Goal: Register for event/course

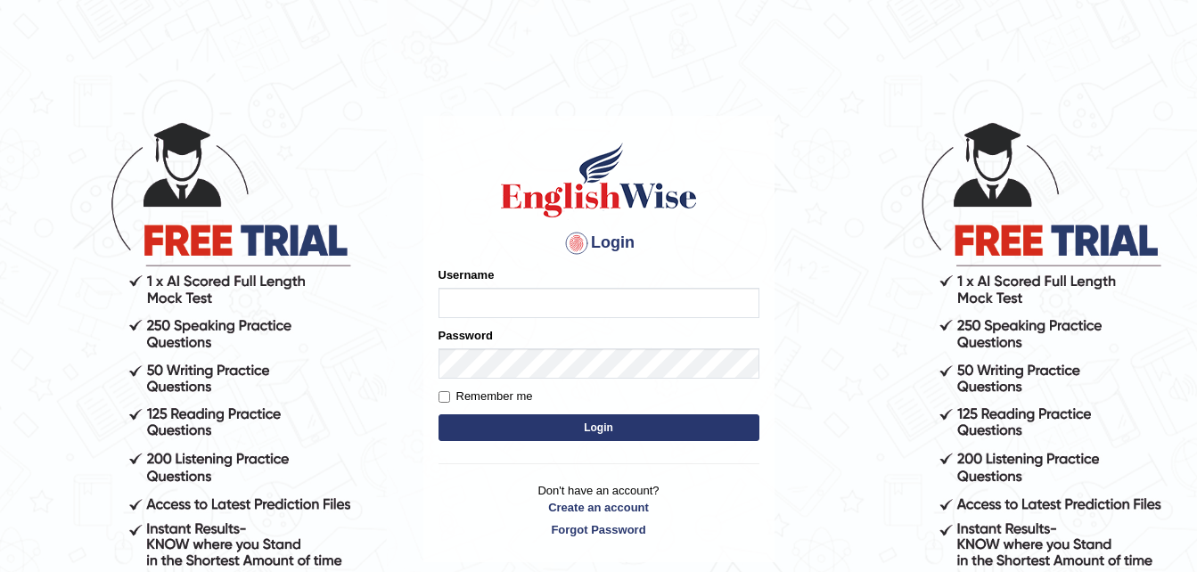
type input "Parneel"
click at [611, 432] on button "Login" at bounding box center [599, 428] width 321 height 27
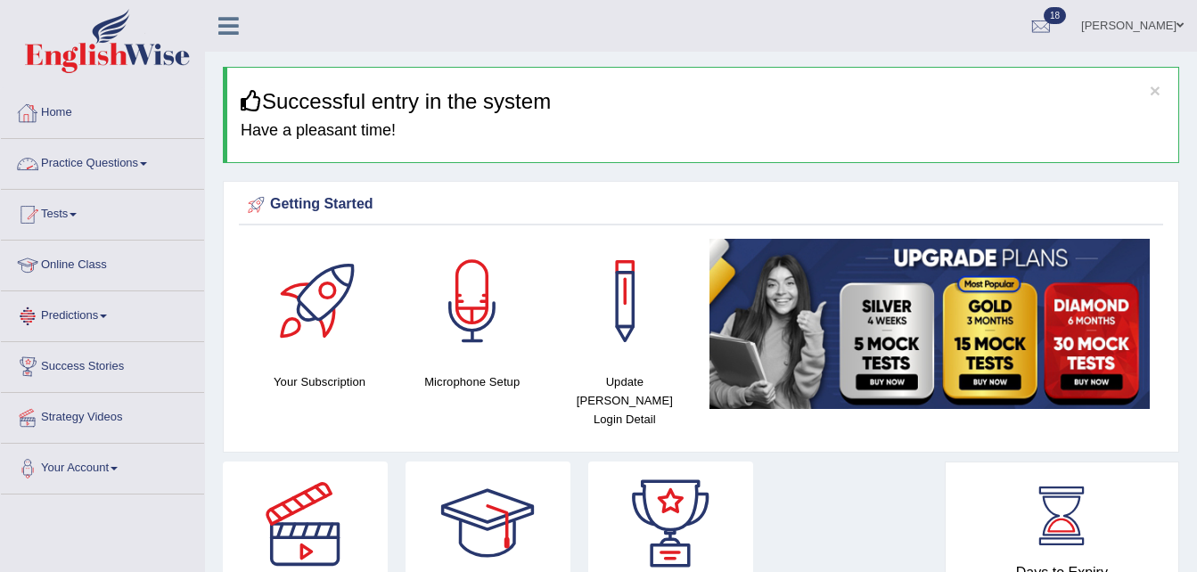
click at [145, 163] on span at bounding box center [143, 164] width 7 height 4
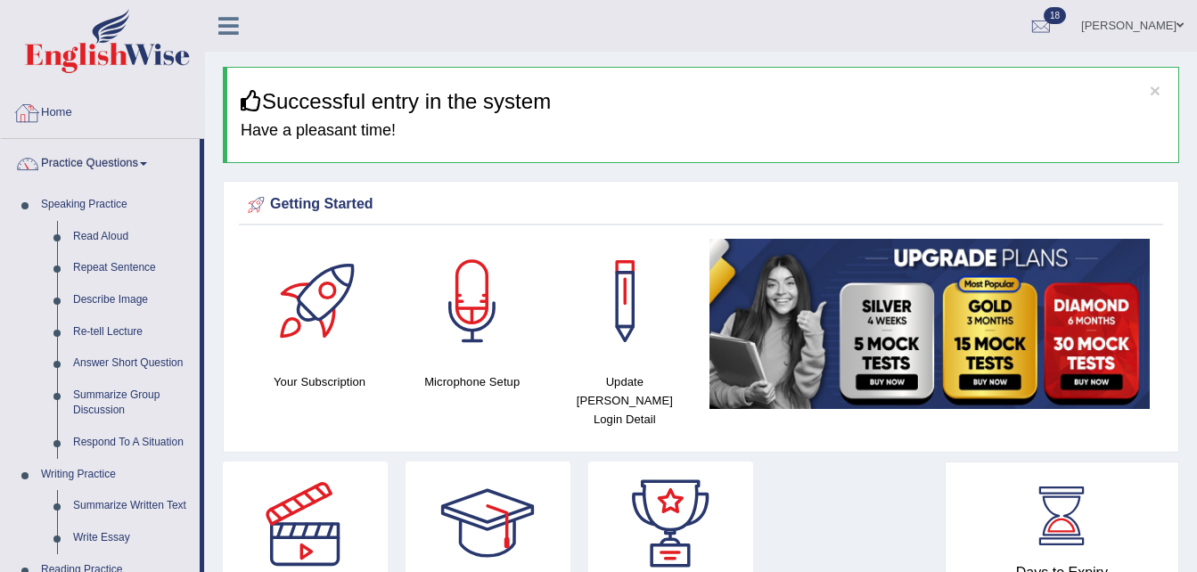
click at [154, 99] on link "Home" at bounding box center [102, 110] width 203 height 45
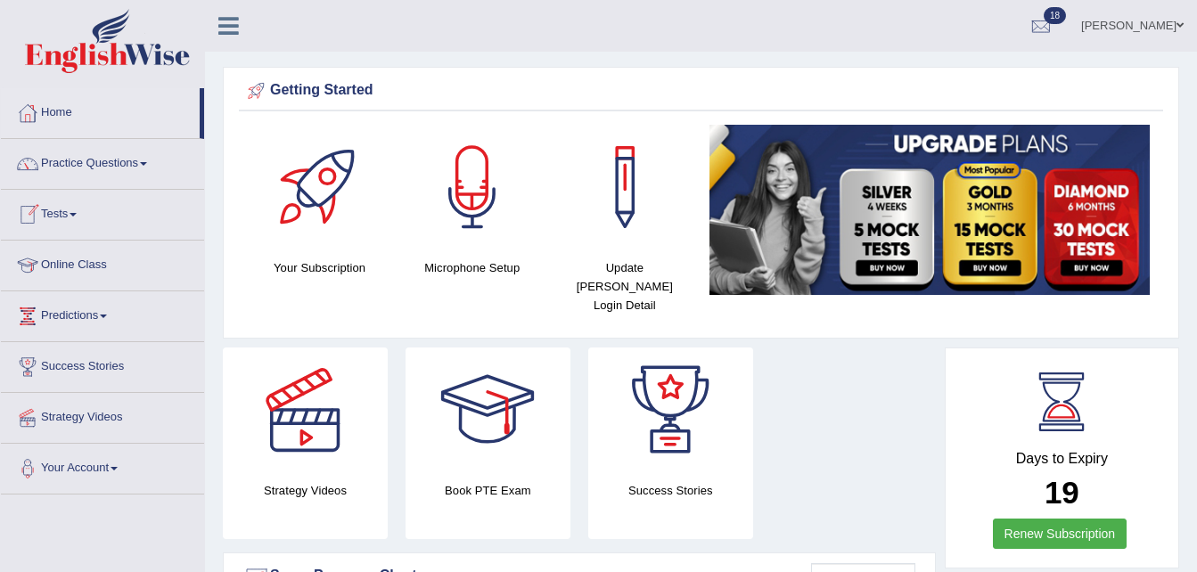
click at [86, 216] on link "Tests" at bounding box center [102, 212] width 203 height 45
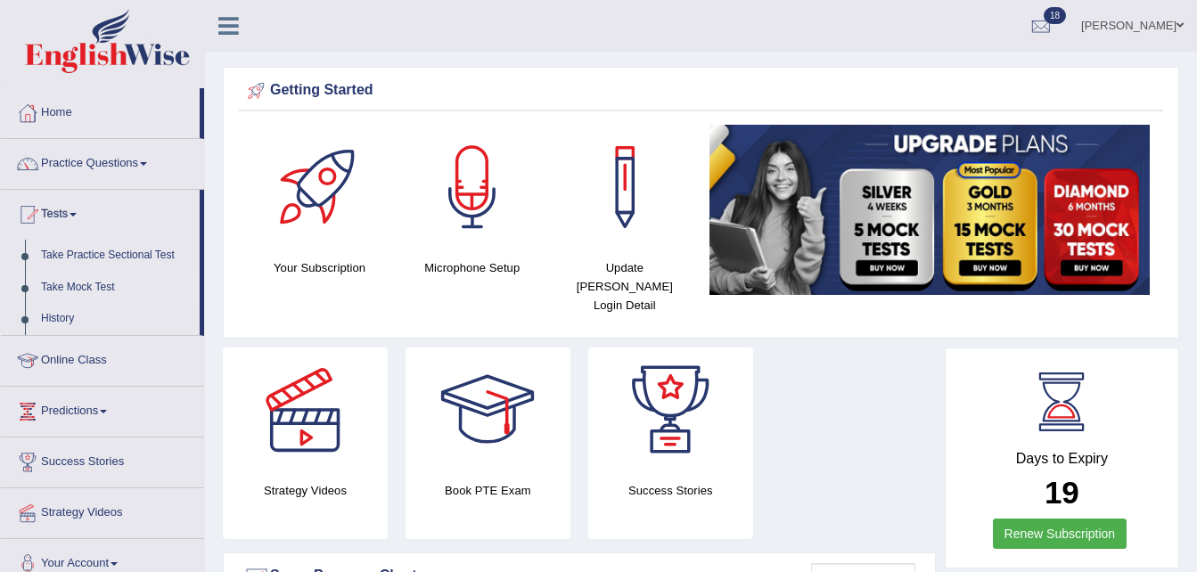
click at [94, 291] on link "Take Mock Test" at bounding box center [116, 288] width 167 height 32
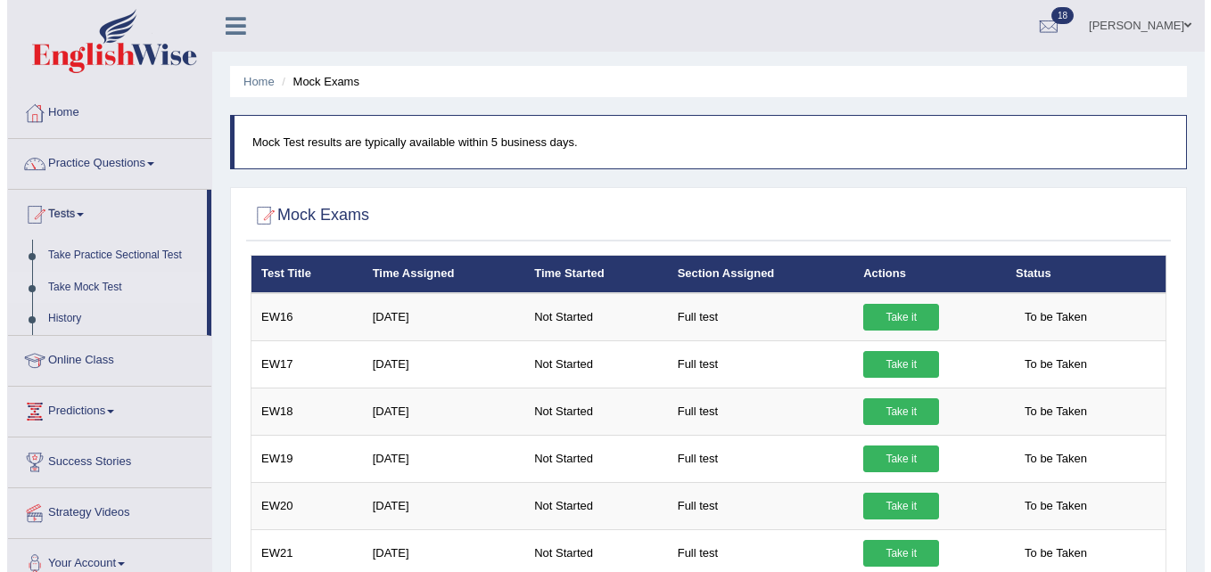
scroll to position [38, 0]
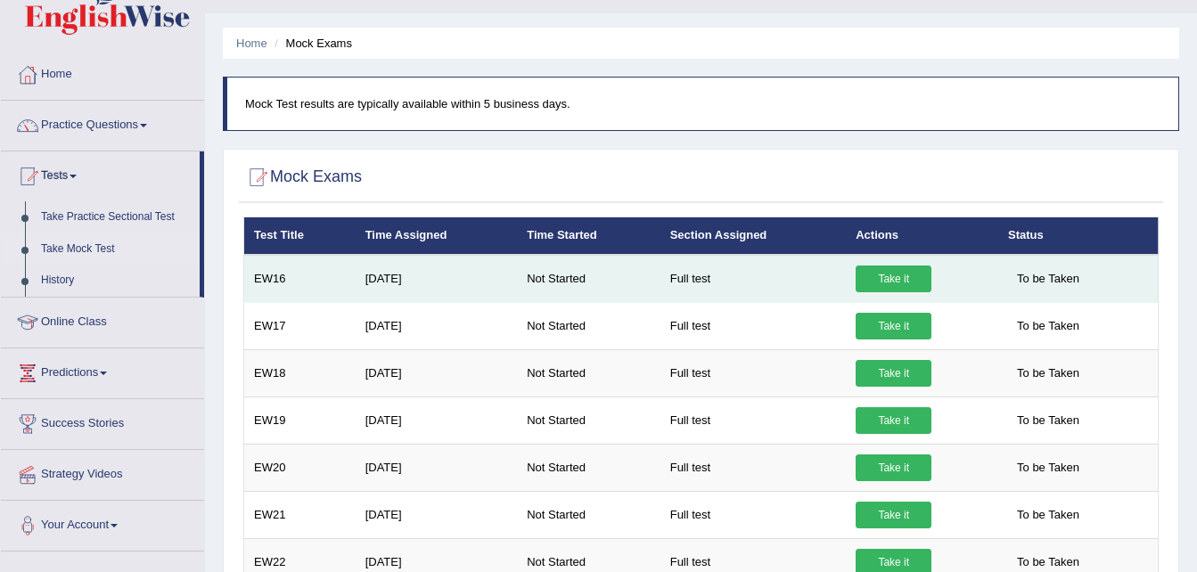
click at [893, 285] on link "Take it" at bounding box center [894, 279] width 76 height 27
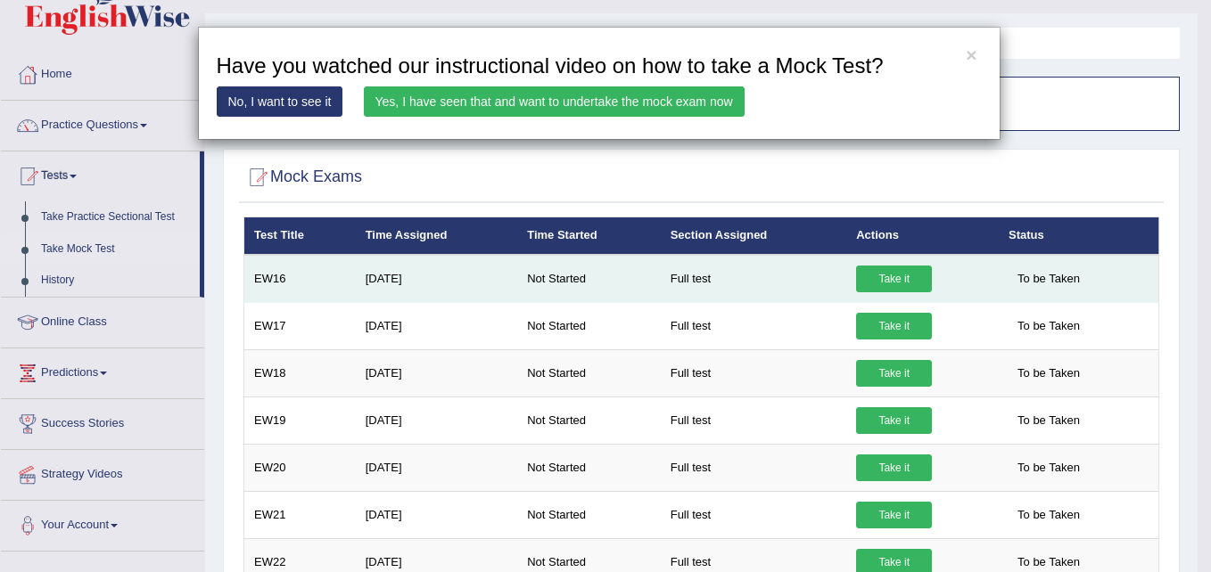
click at [893, 285] on div "× Have you watched our instructional video on how to take a Mock Test? No, I wa…" at bounding box center [605, 286] width 1211 height 572
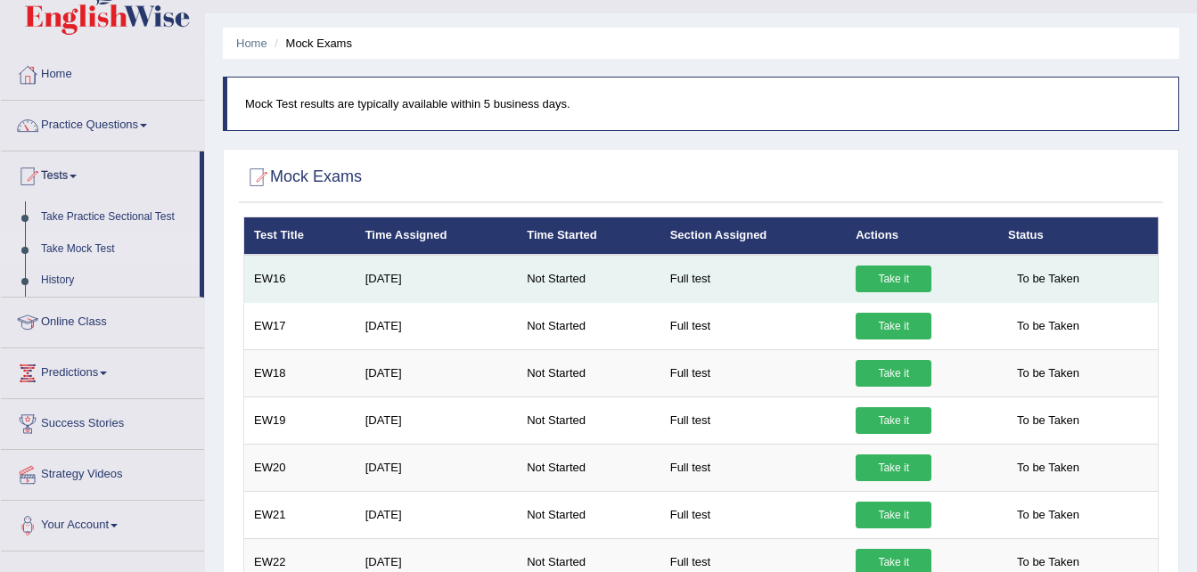
click at [886, 274] on link "Take it" at bounding box center [894, 279] width 76 height 27
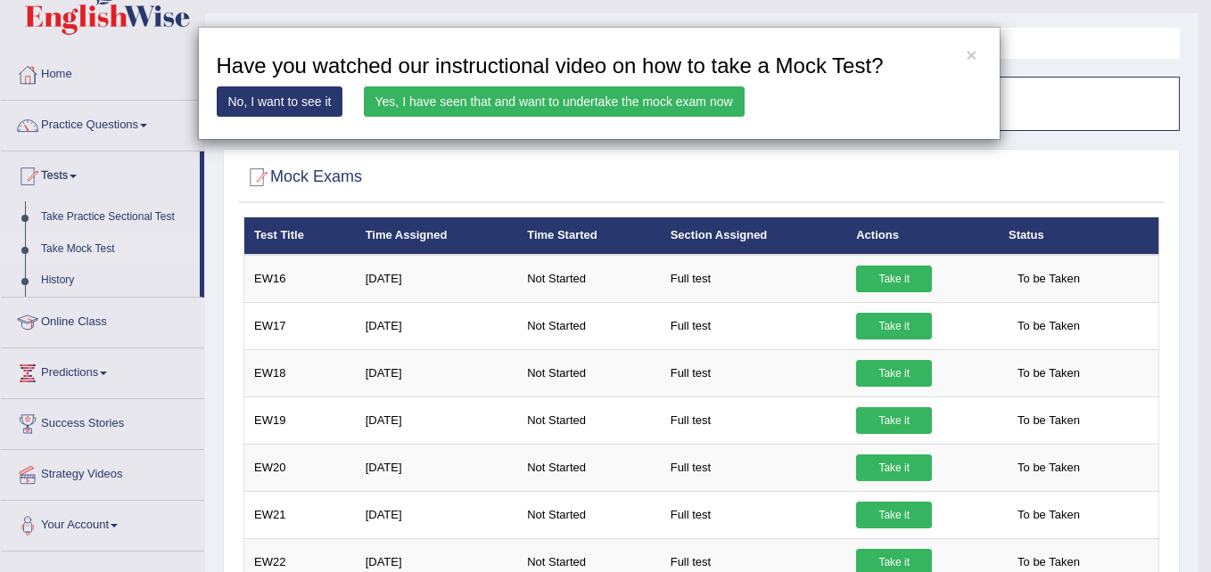
click at [496, 97] on link "Yes, I have seen that and want to undertake the mock exam now" at bounding box center [554, 101] width 381 height 30
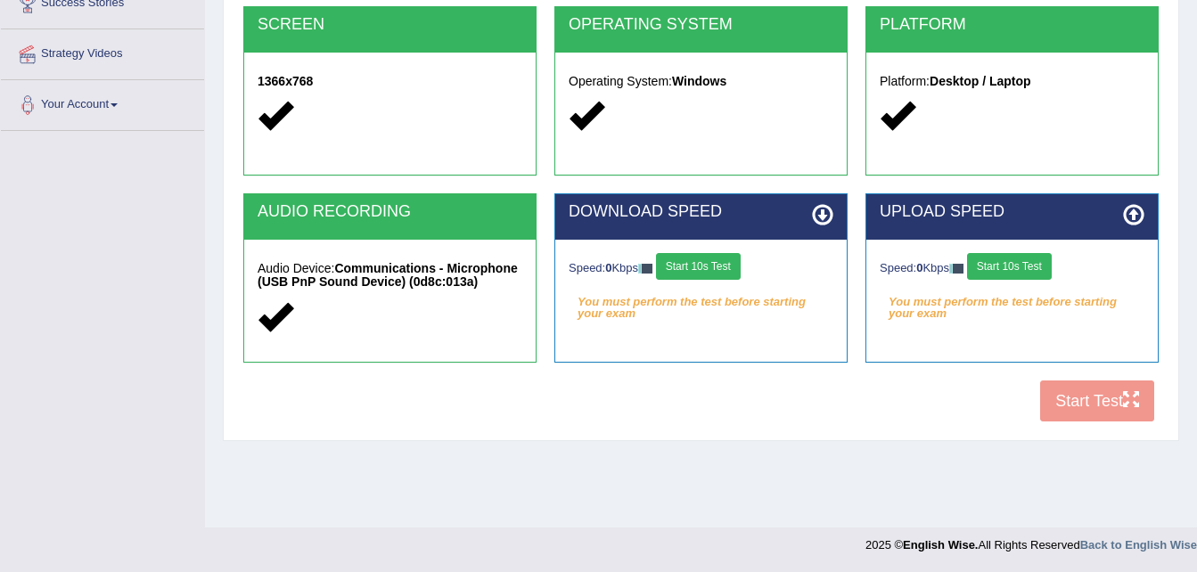
click at [695, 271] on button "Start 10s Test" at bounding box center [698, 266] width 85 height 27
click at [731, 263] on button "Start 10s Test" at bounding box center [717, 266] width 85 height 27
click at [1020, 258] on button "Start 10s Test" at bounding box center [1009, 266] width 85 height 27
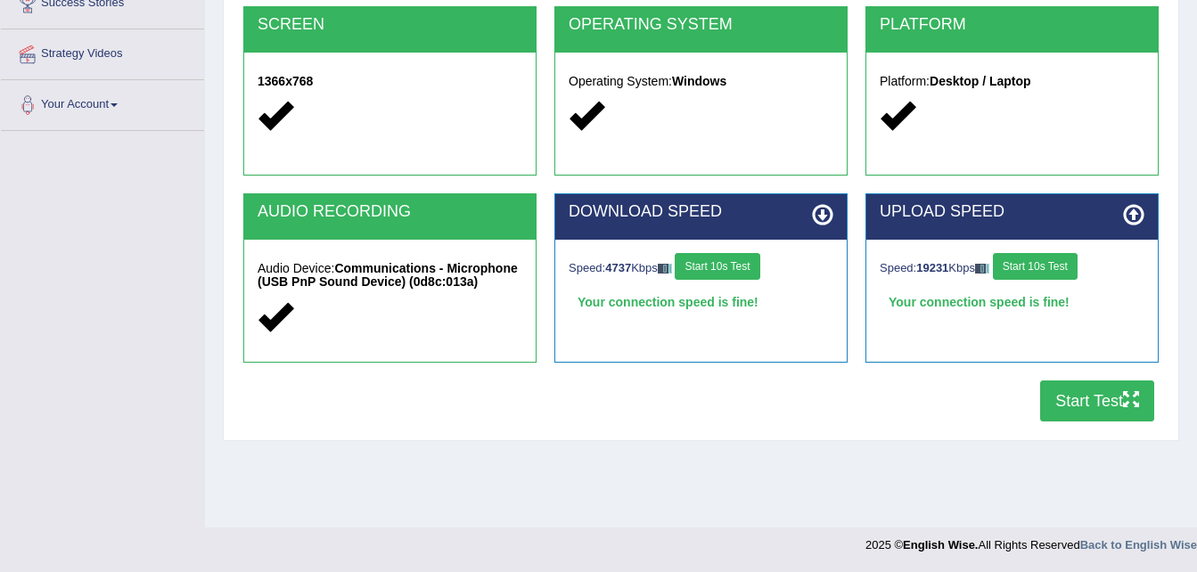
click at [1072, 401] on button "Start Test" at bounding box center [1098, 401] width 114 height 41
